Goal: Task Accomplishment & Management: Manage account settings

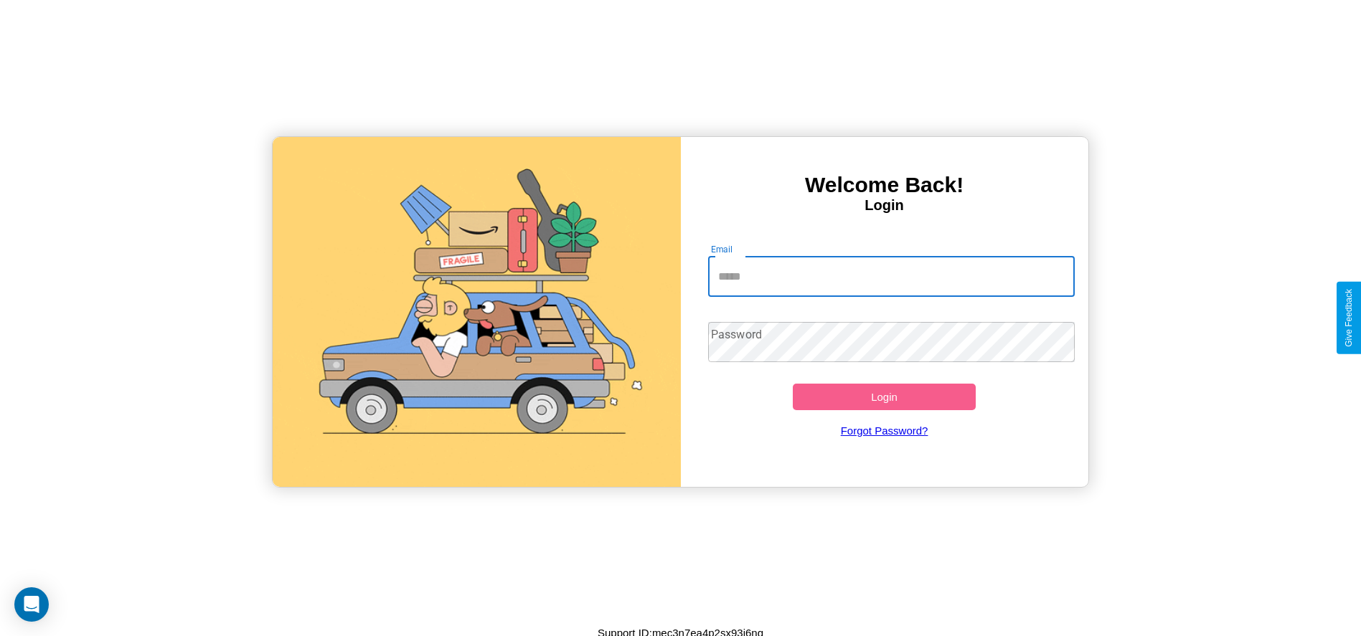
click at [891, 276] on input "Email" at bounding box center [891, 277] width 367 height 40
type input "**********"
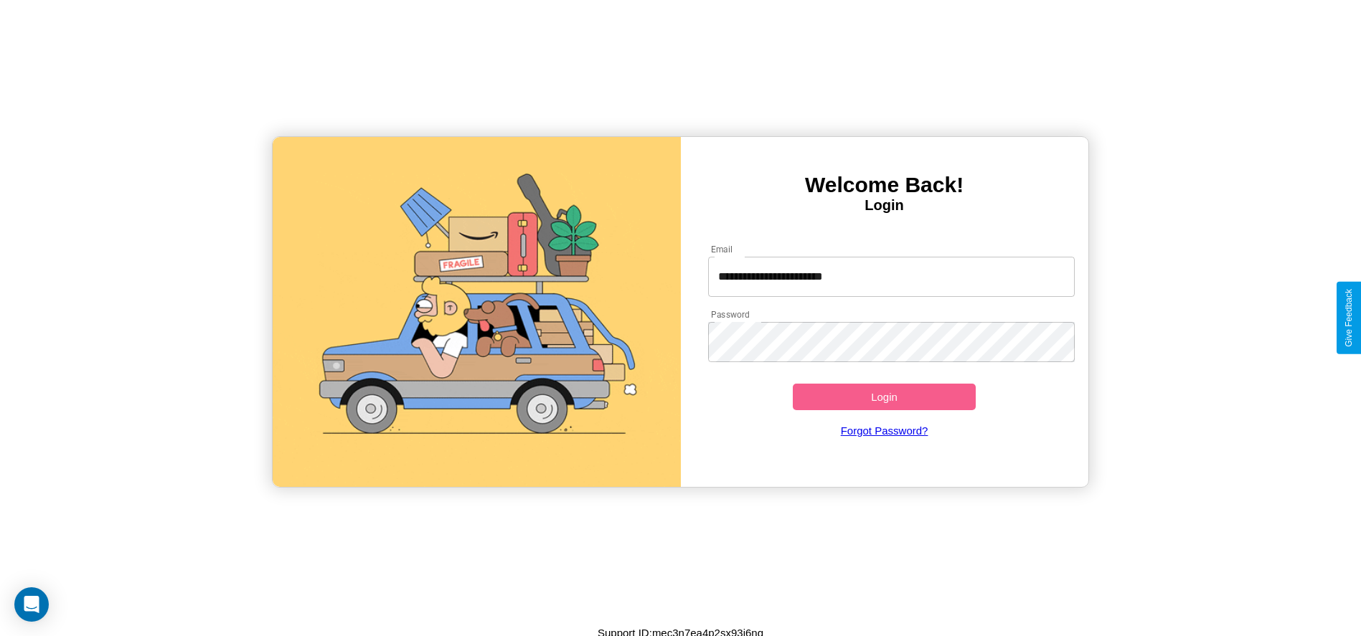
click at [884, 397] on button "Login" at bounding box center [885, 397] width 184 height 27
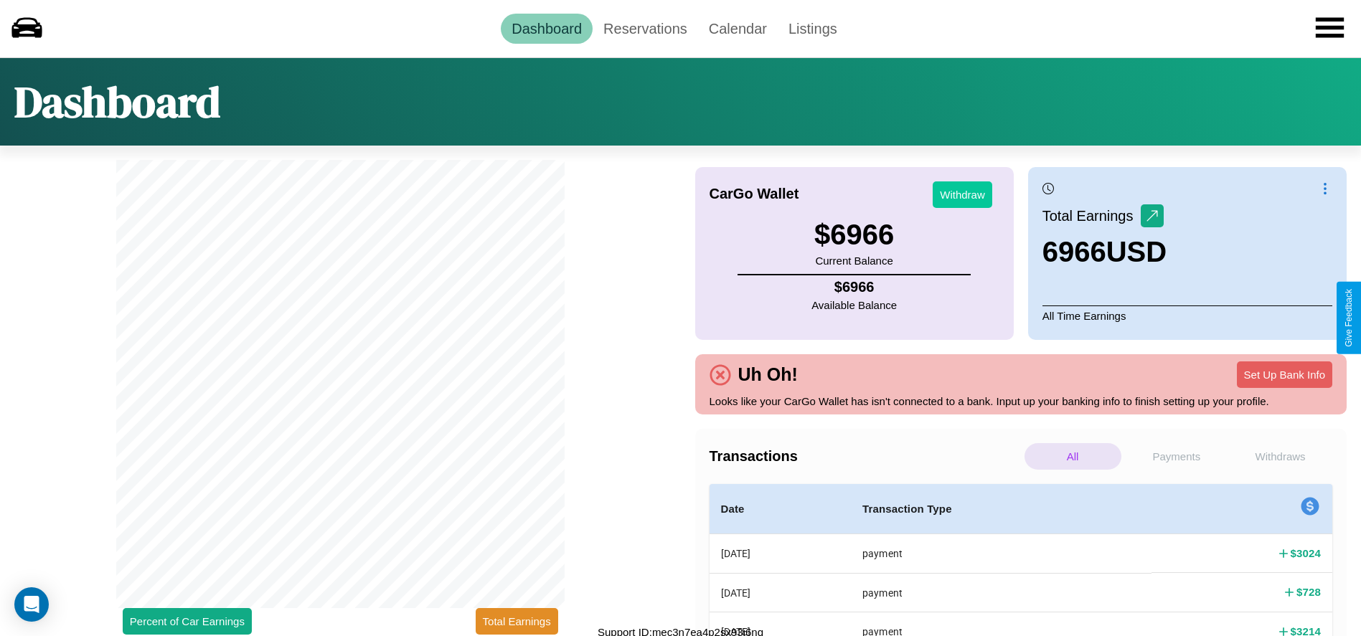
click at [962, 194] on button "Withdraw" at bounding box center [963, 195] width 60 height 27
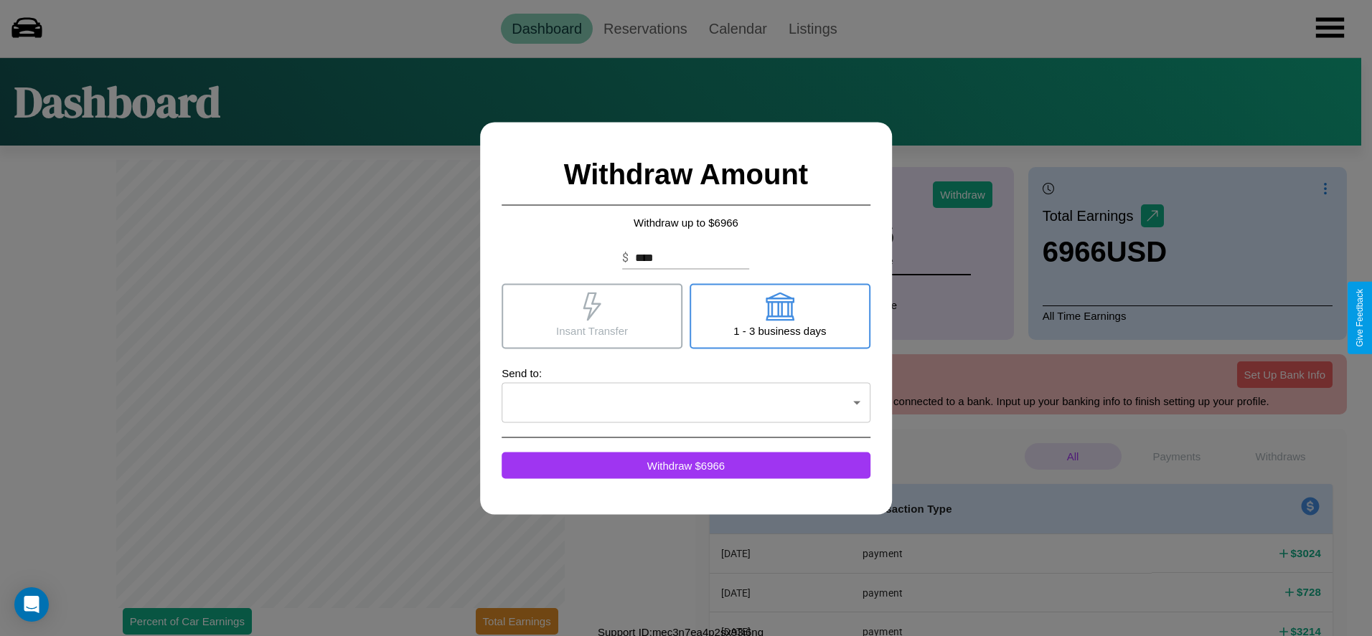
click at [779, 316] on icon at bounding box center [780, 306] width 29 height 29
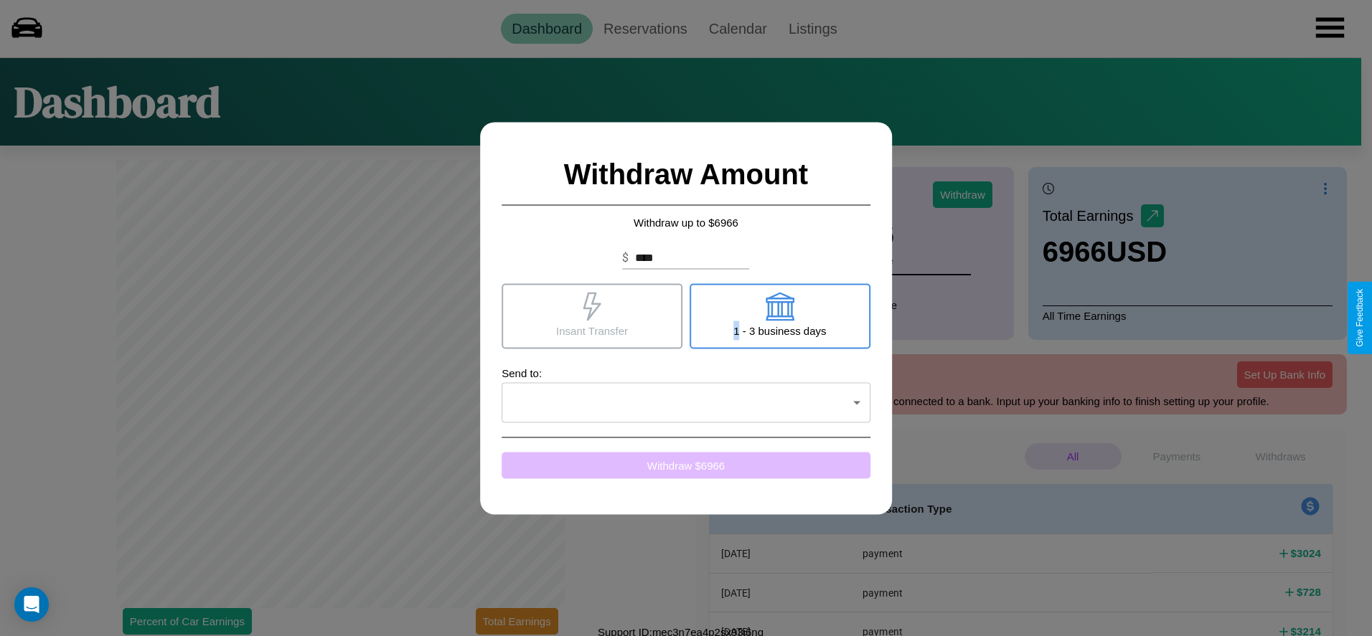
click at [686, 465] on button "Withdraw $ 6966" at bounding box center [686, 465] width 369 height 27
